Goal: Task Accomplishment & Management: Manage account settings

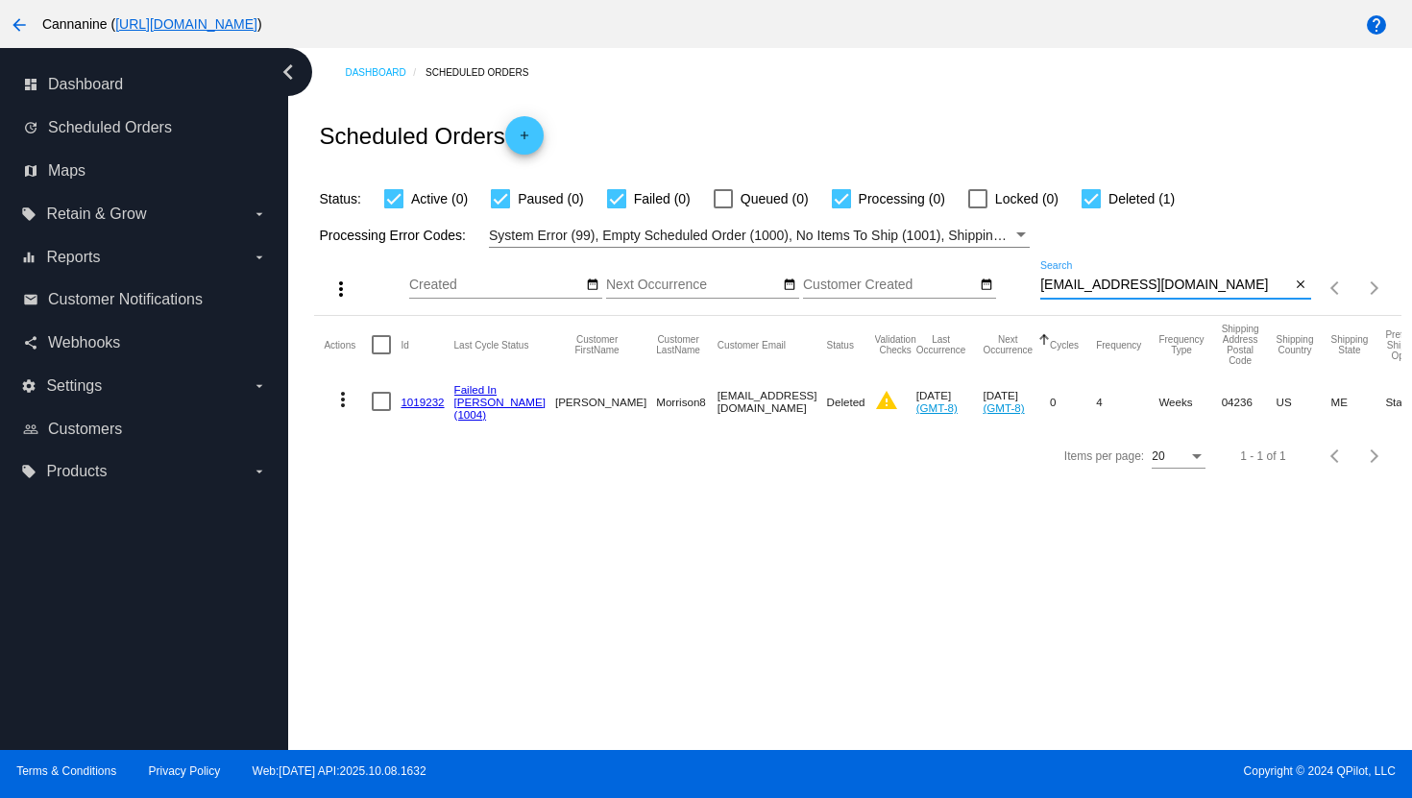
click at [1071, 283] on input "[EMAIL_ADDRESS][DOMAIN_NAME]" at bounding box center [1165, 285] width 251 height 15
click at [1074, 284] on input "[EMAIL_ADDRESS][DOMAIN_NAME]" at bounding box center [1165, 285] width 251 height 15
click at [1076, 286] on input "[EMAIL_ADDRESS][DOMAIN_NAME]" at bounding box center [1165, 285] width 251 height 15
click at [1074, 286] on input "[EMAIL_ADDRESS][DOMAIN_NAME]" at bounding box center [1165, 285] width 251 height 15
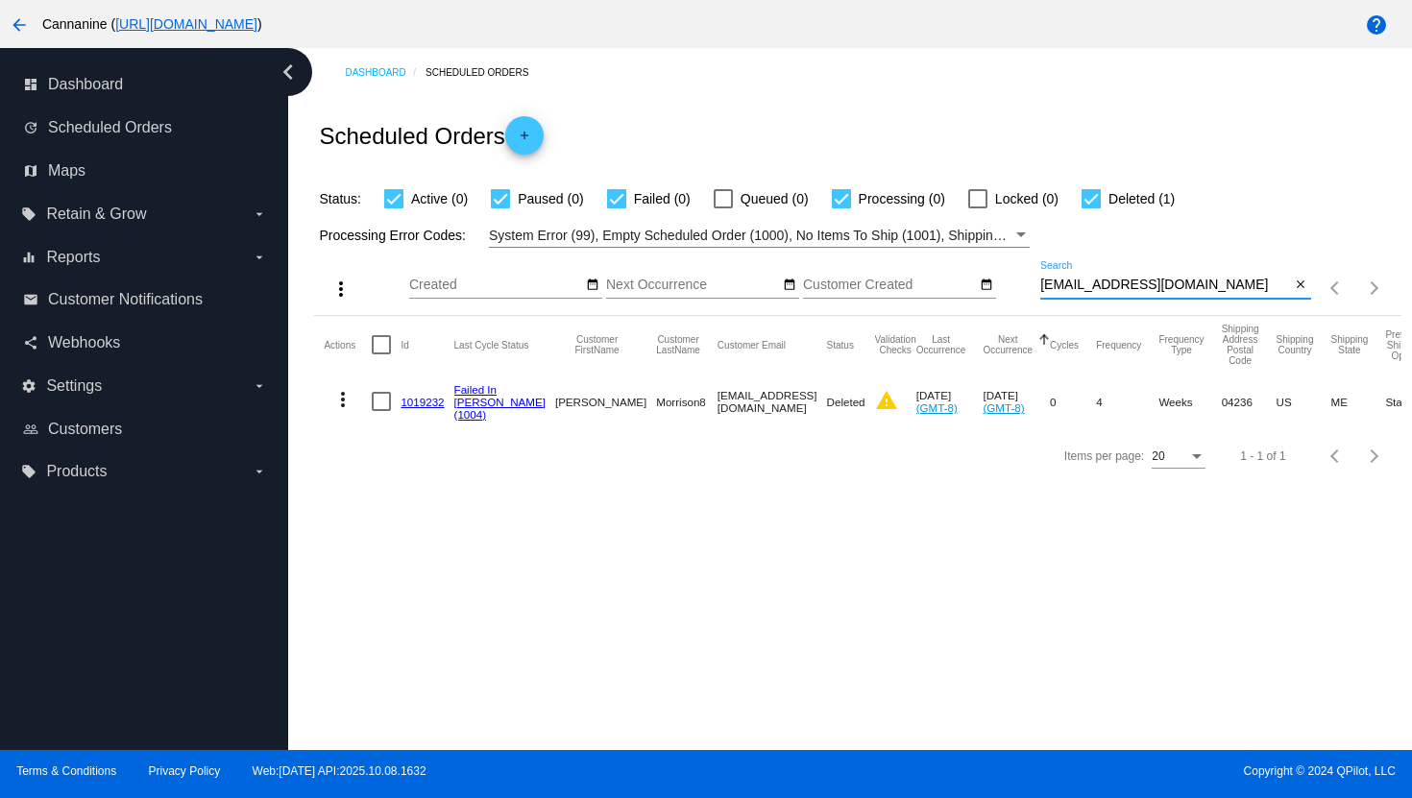
click at [1074, 286] on input "[EMAIL_ADDRESS][DOMAIN_NAME]" at bounding box center [1165, 285] width 251 height 15
paste input "[EMAIL_ADDRESS][DOMAIN_NAME]"
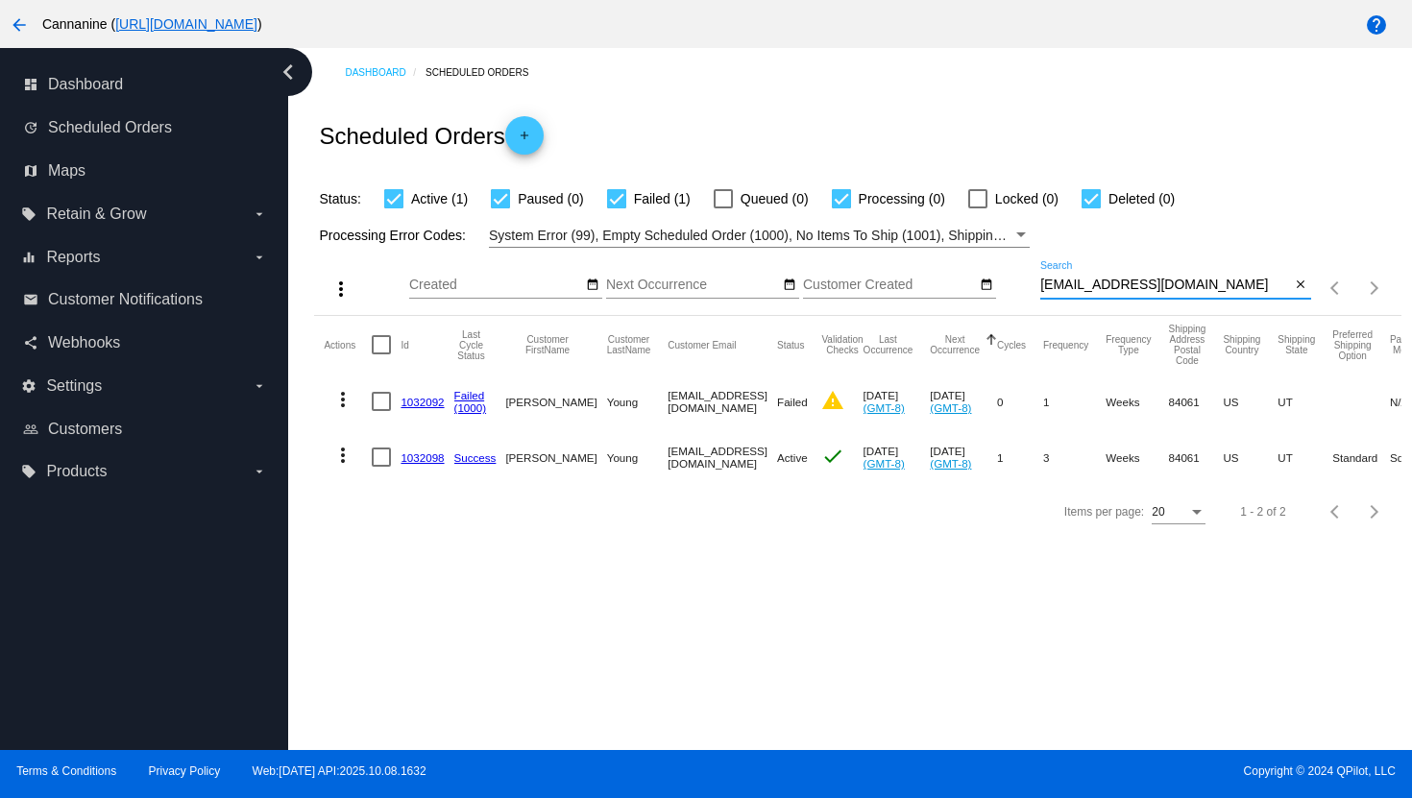
click at [347, 459] on mat-icon "more_vert" at bounding box center [342, 455] width 23 height 23
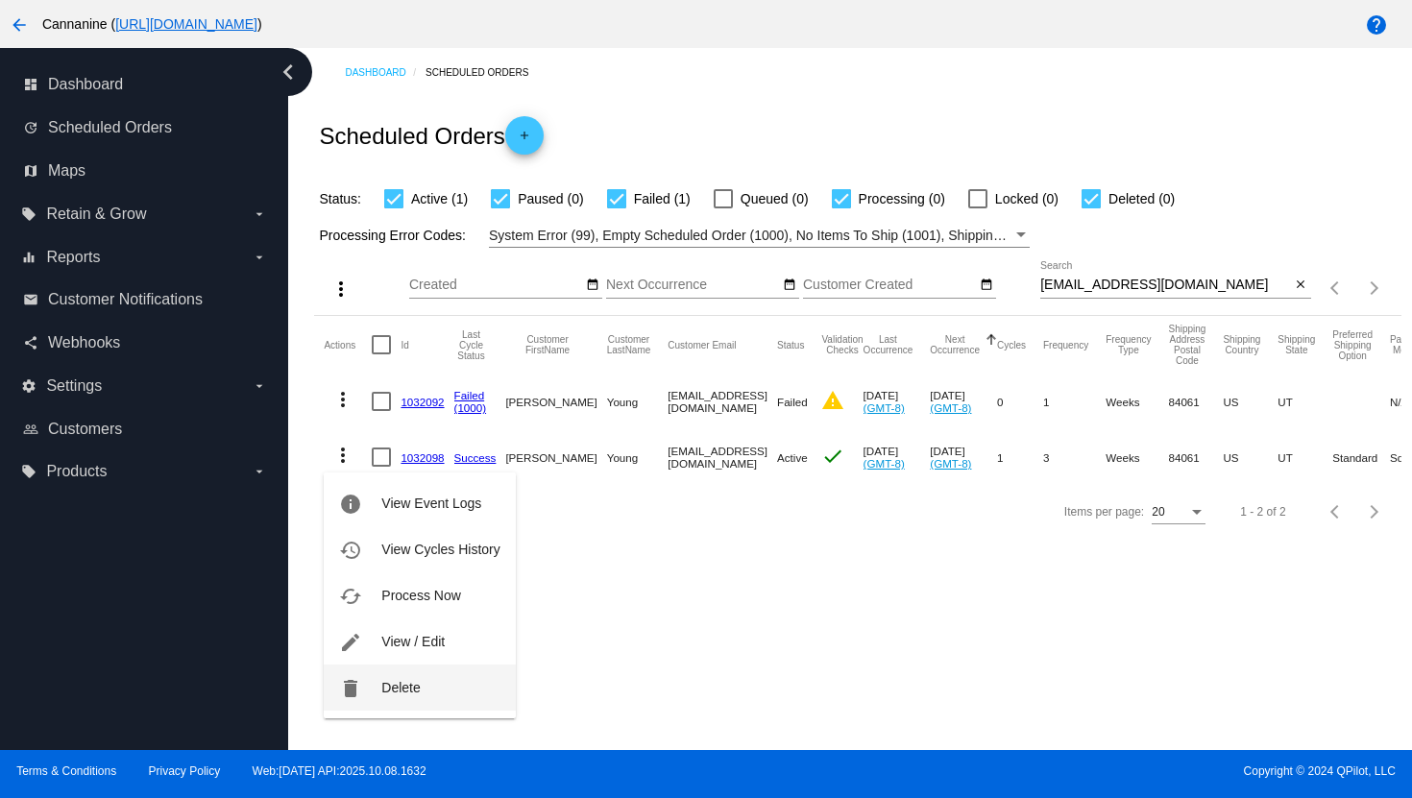
click at [403, 681] on span "Delete" at bounding box center [400, 687] width 38 height 15
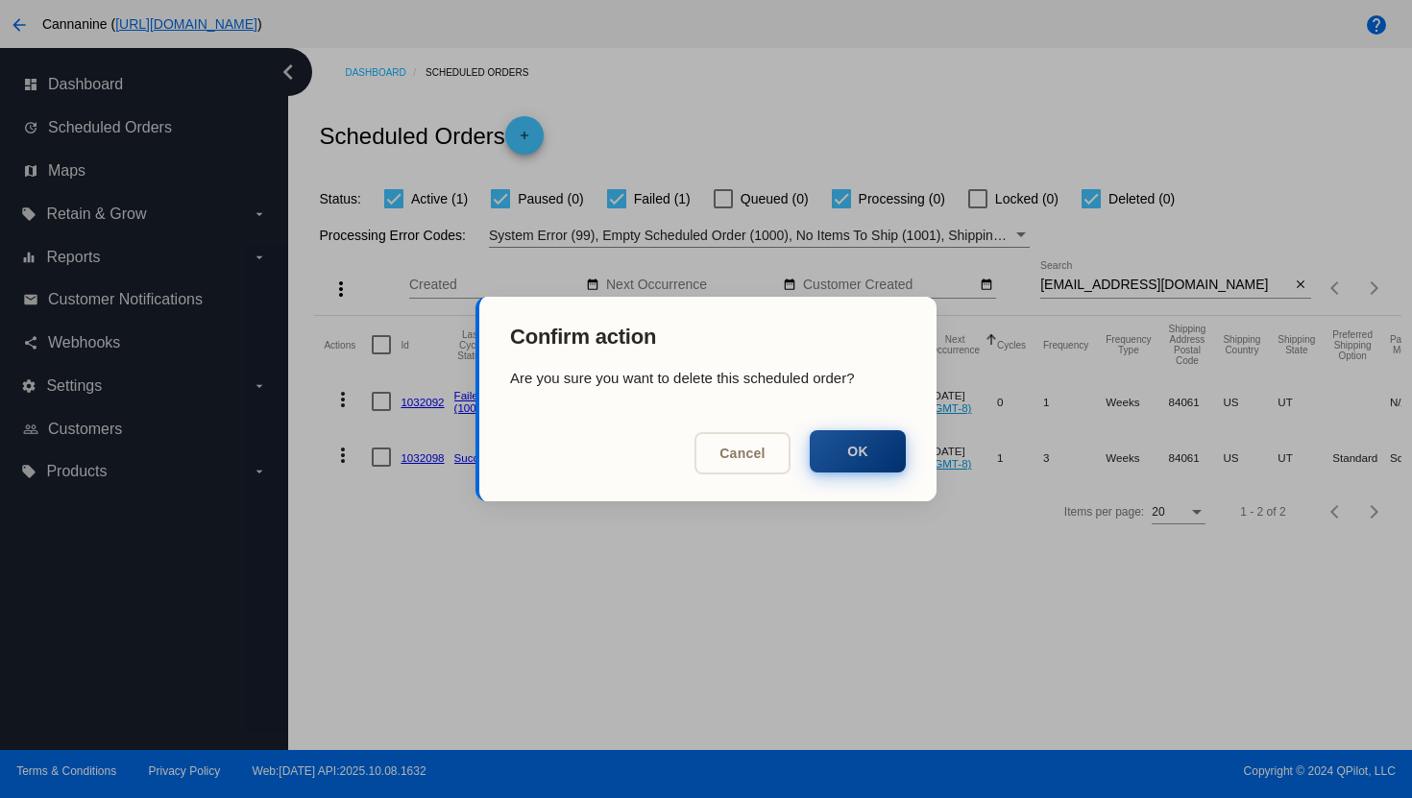
click at [846, 468] on button "OK" at bounding box center [858, 451] width 96 height 42
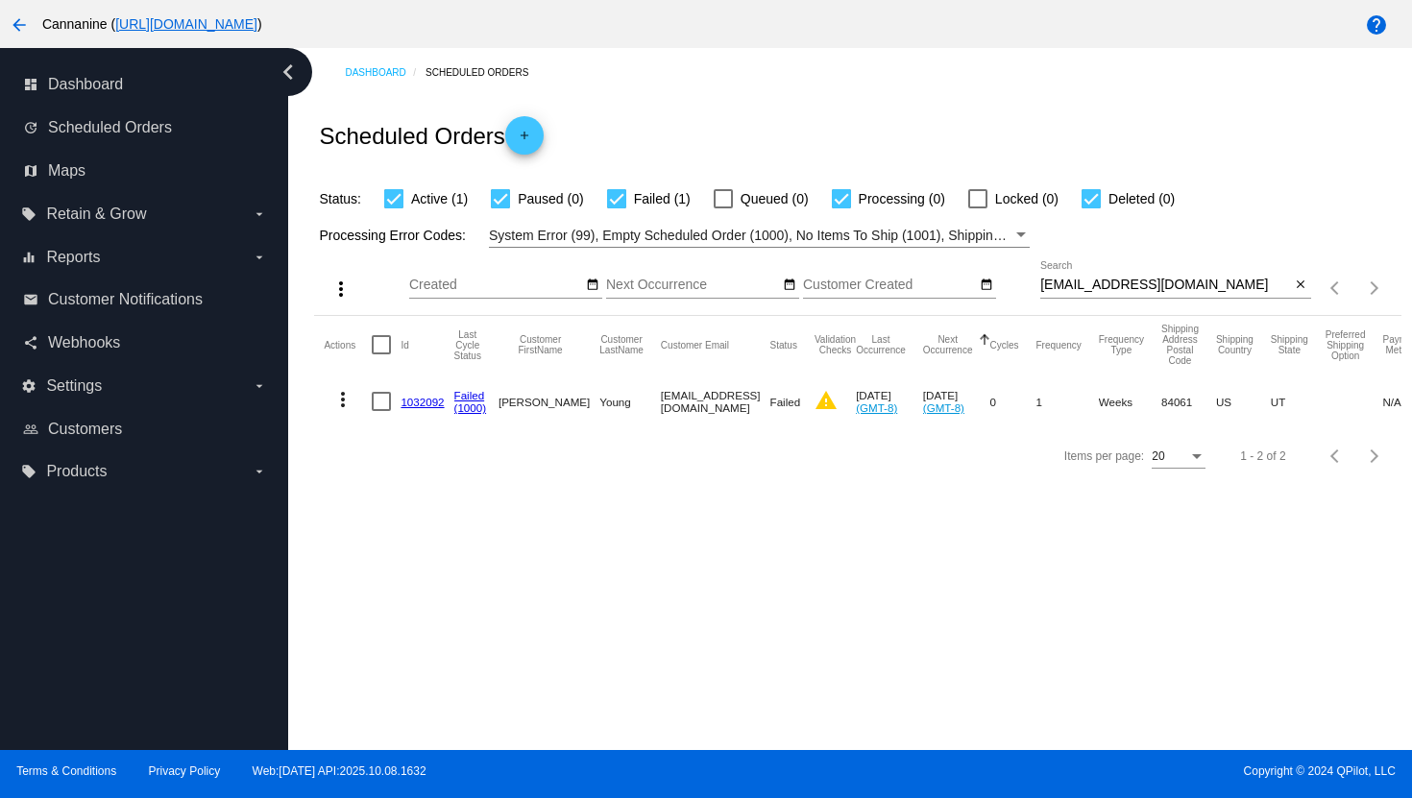
click at [1082, 280] on input "[EMAIL_ADDRESS][DOMAIN_NAME]" at bounding box center [1165, 285] width 251 height 15
click at [1085, 281] on input "[EMAIL_ADDRESS][DOMAIN_NAME]" at bounding box center [1165, 285] width 251 height 15
paste input "[EMAIL_ADDRESS][DOMAIN_NAME]"
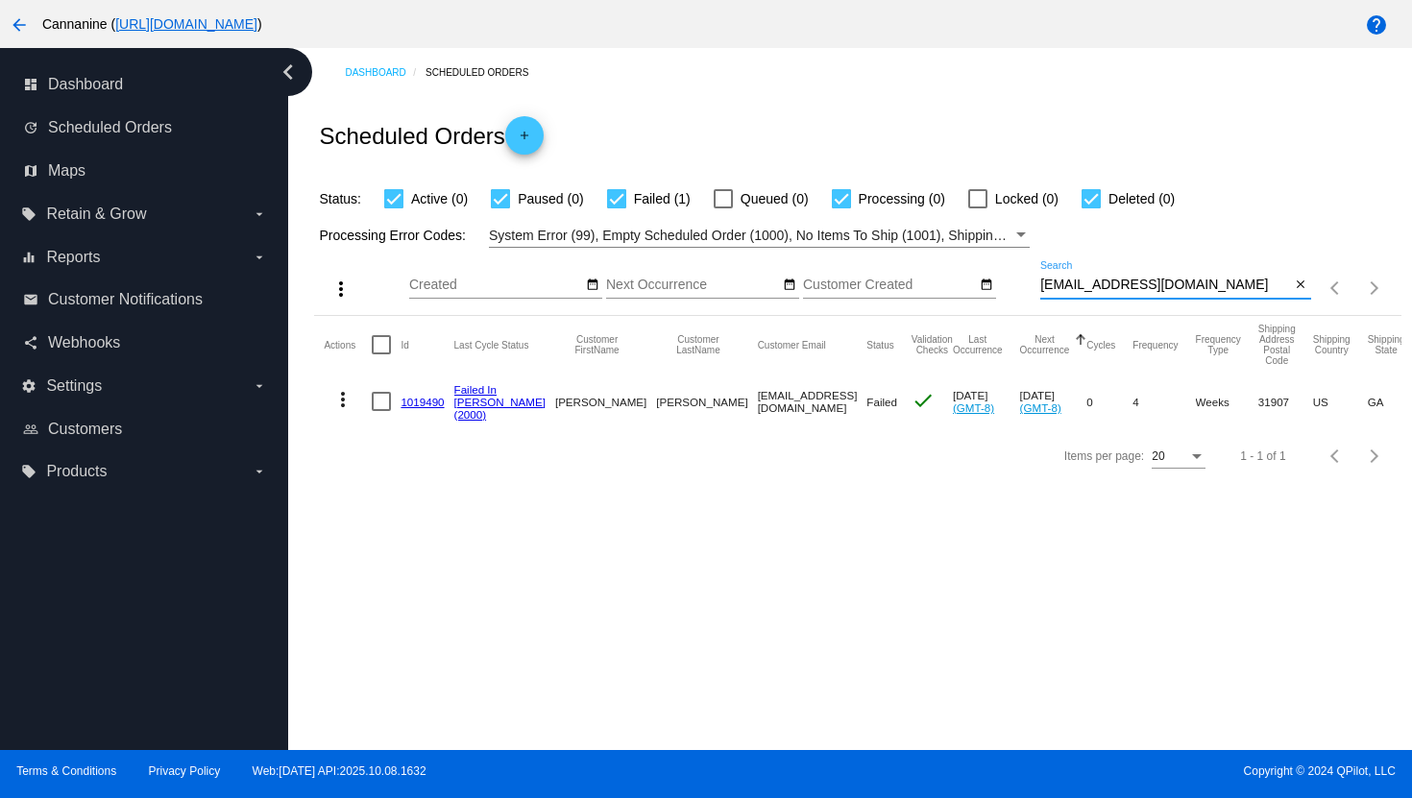
type input "[EMAIL_ADDRESS][DOMAIN_NAME]"
click at [335, 404] on mat-icon "more_vert" at bounding box center [342, 399] width 23 height 23
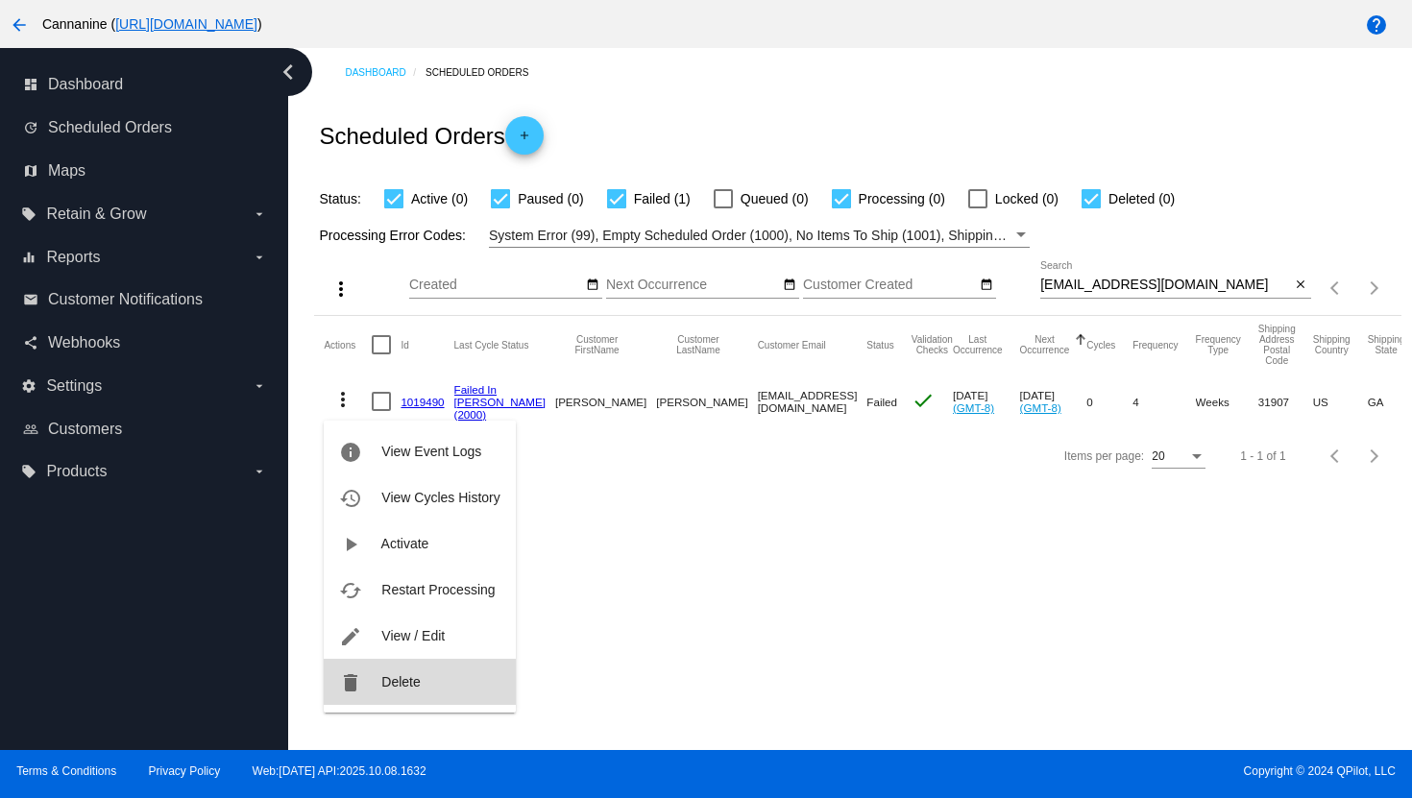
click at [379, 690] on button "delete Delete" at bounding box center [419, 682] width 191 height 46
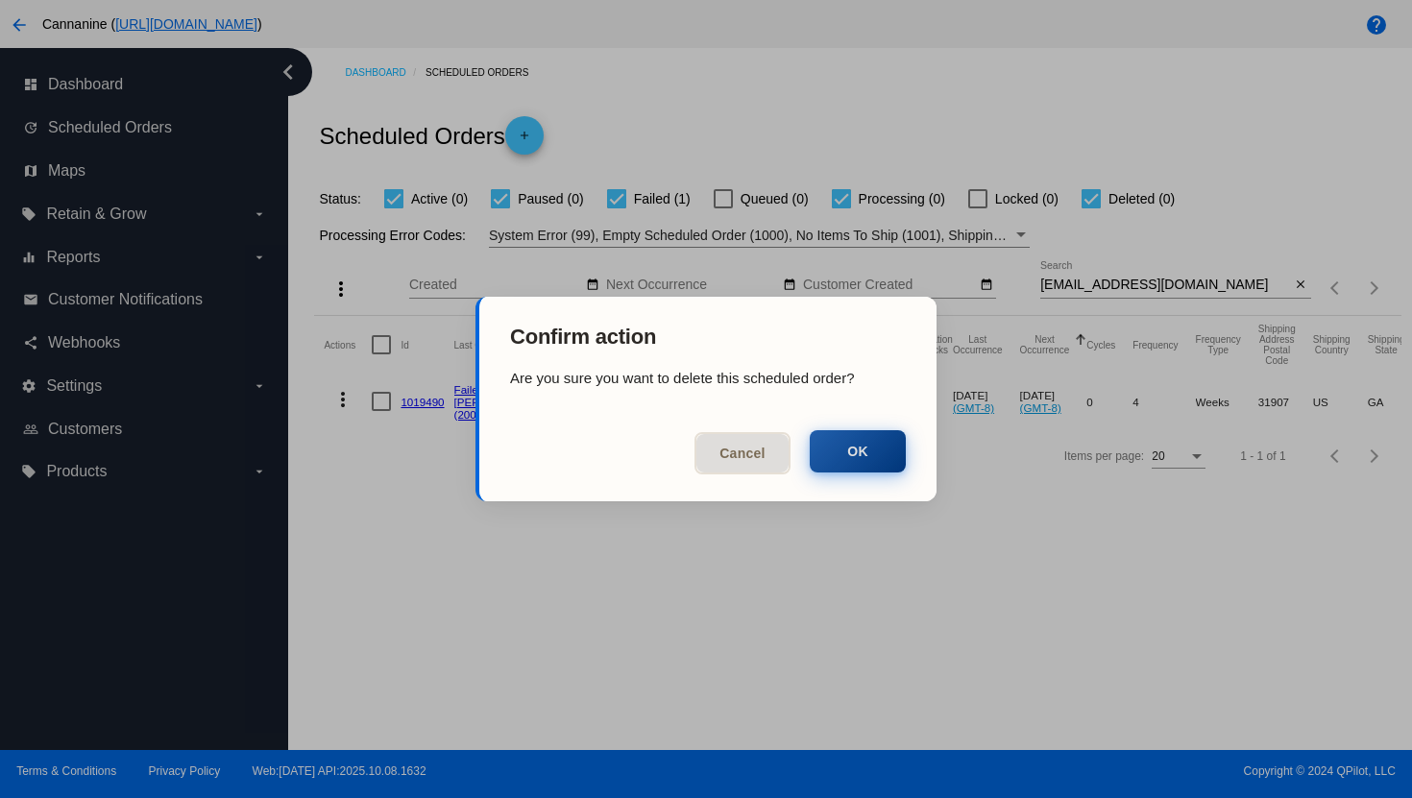
click at [872, 446] on button "OK" at bounding box center [858, 451] width 96 height 42
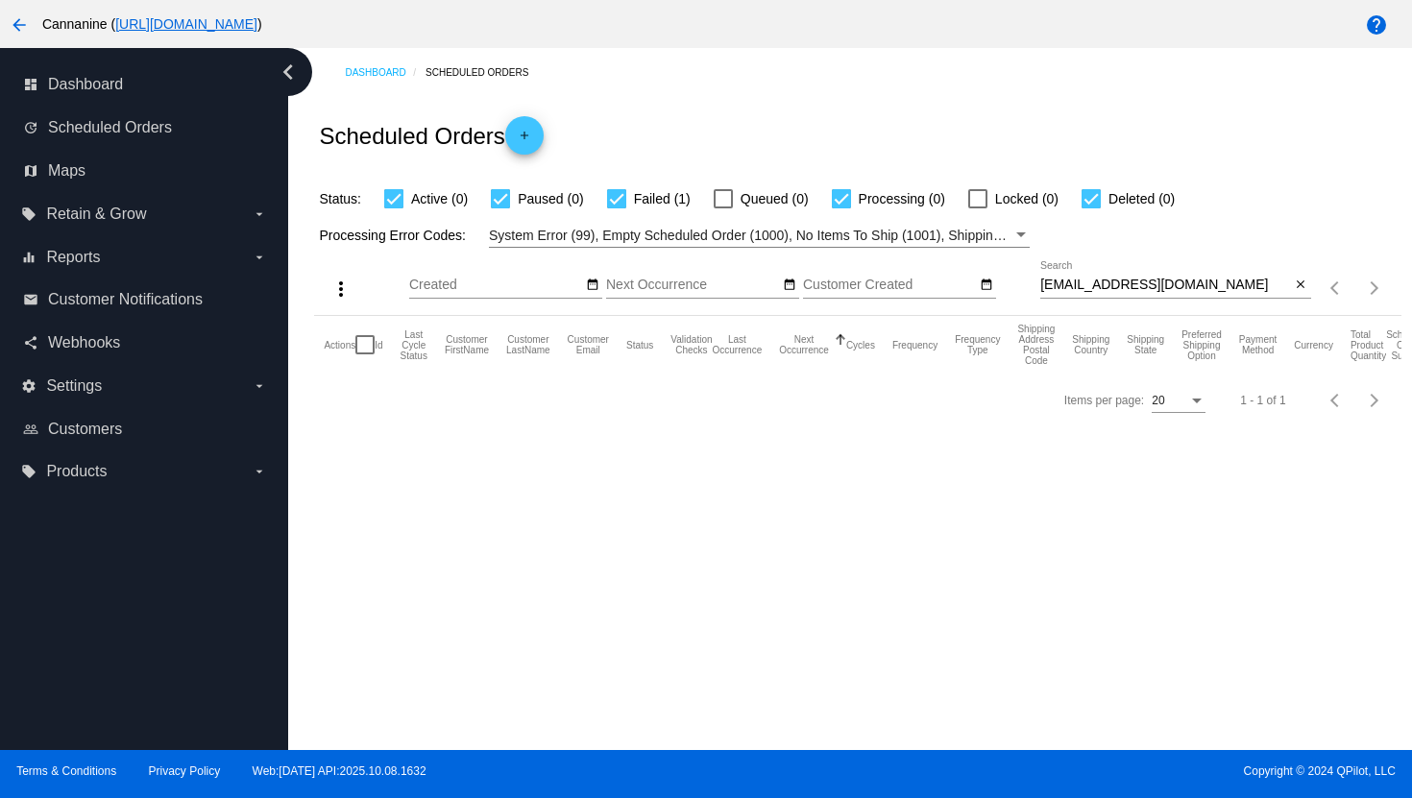
click at [1100, 285] on input "[EMAIL_ADDRESS][DOMAIN_NAME]" at bounding box center [1165, 285] width 251 height 15
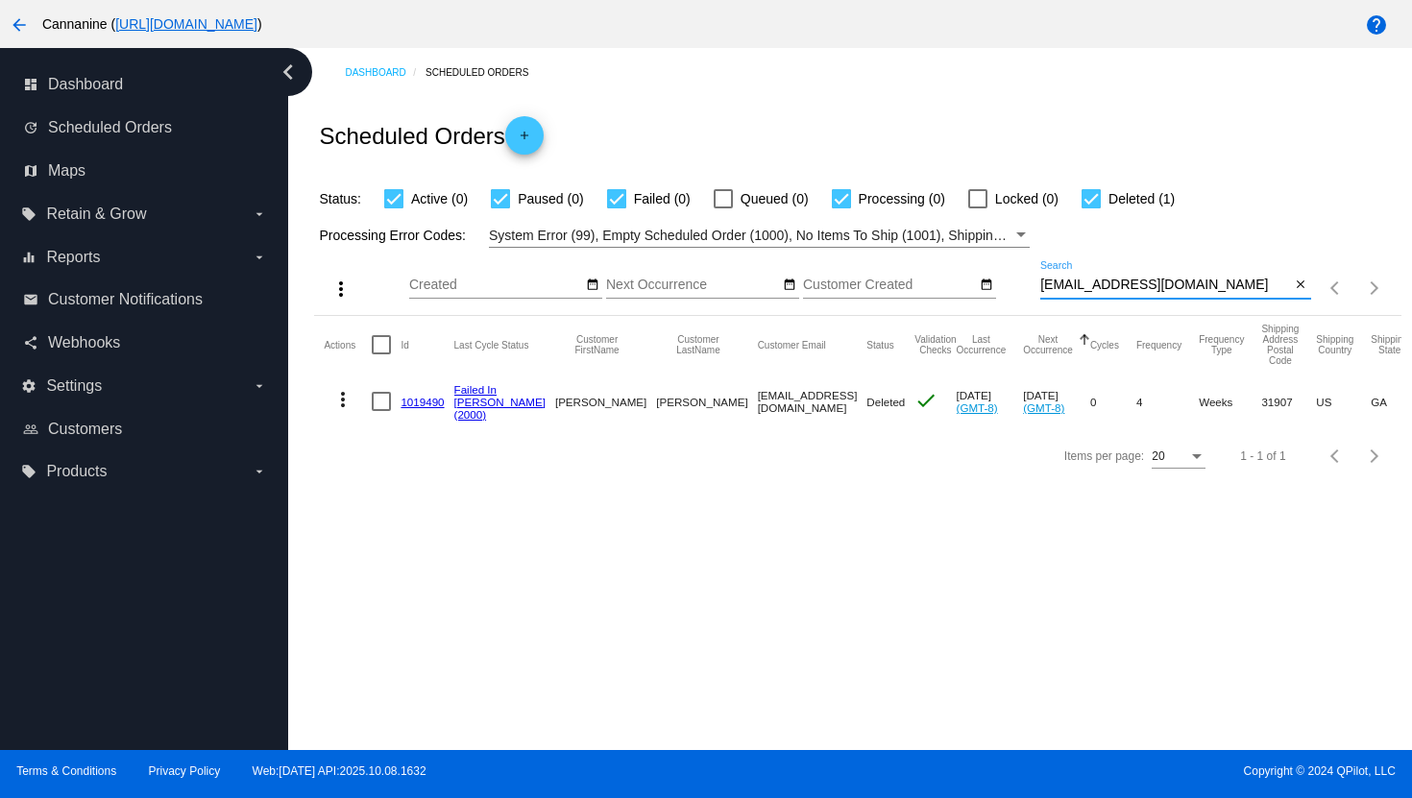
click at [342, 404] on mat-icon "more_vert" at bounding box center [342, 399] width 23 height 23
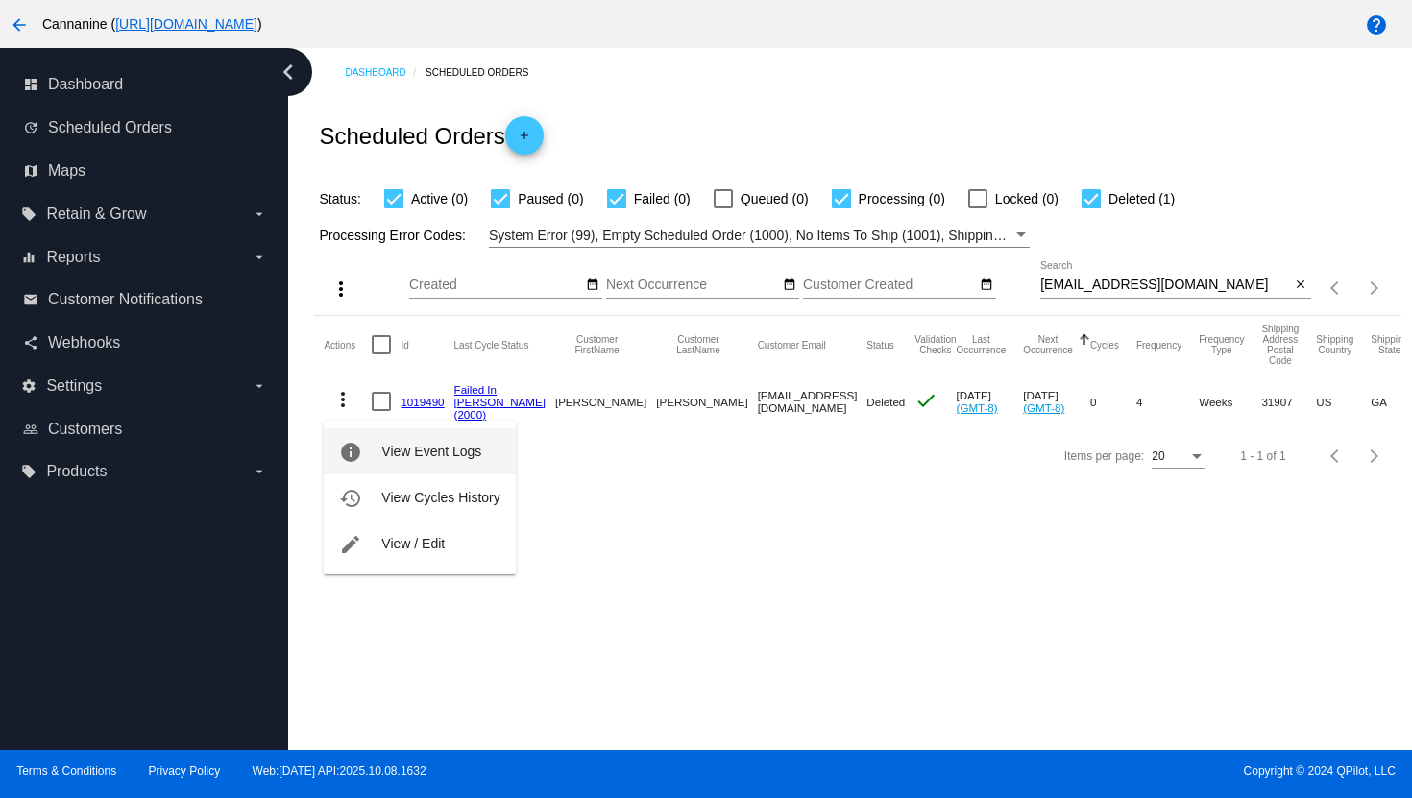
click at [367, 450] on button "info View Event Logs" at bounding box center [419, 451] width 191 height 46
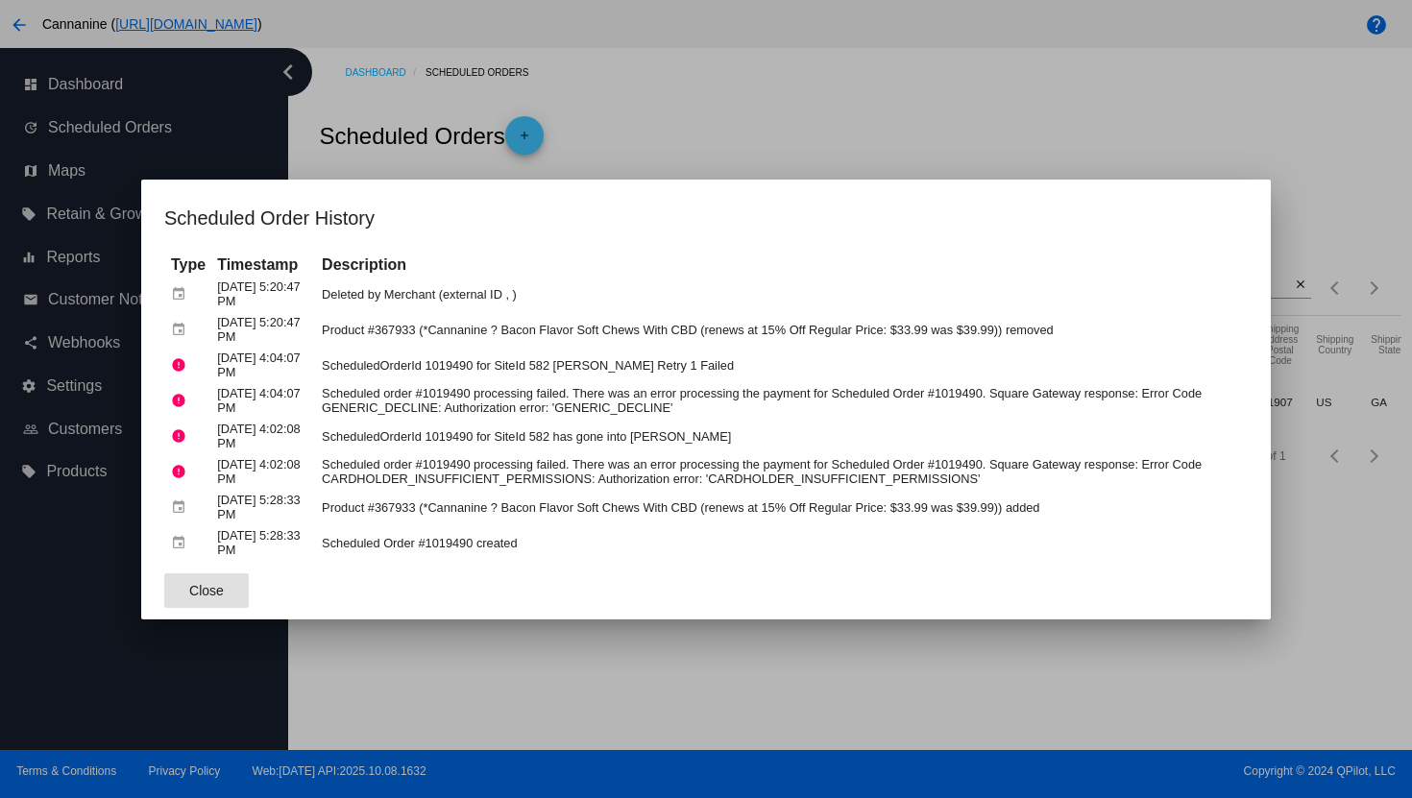
click at [730, 112] on div at bounding box center [706, 399] width 1412 height 798
